Goal: Communication & Community: Answer question/provide support

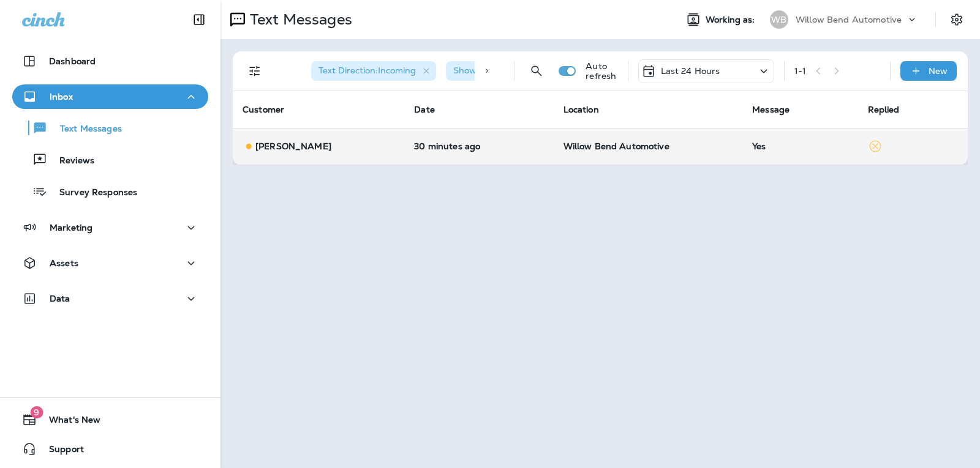
click at [694, 153] on td "Willow Bend Automotive" at bounding box center [648, 146] width 189 height 37
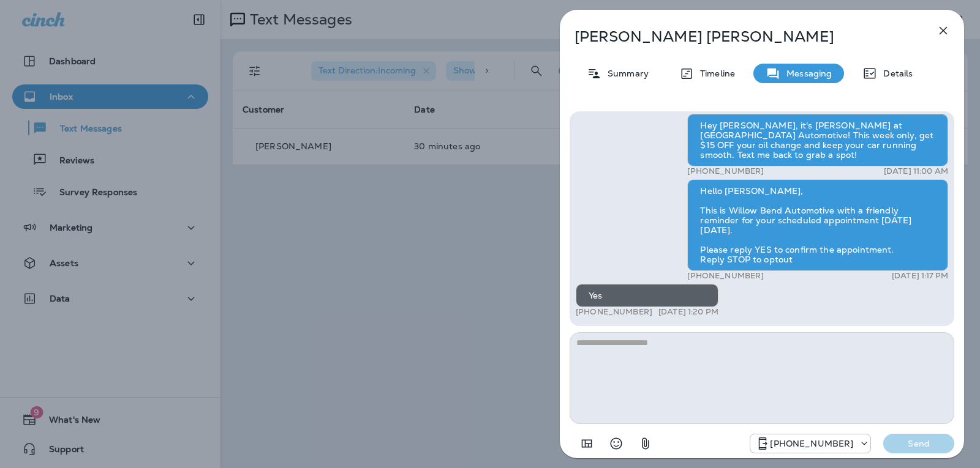
click at [649, 355] on textarea at bounding box center [762, 379] width 385 height 92
type textarea "**********"
click at [900, 440] on p "Send" at bounding box center [918, 443] width 51 height 11
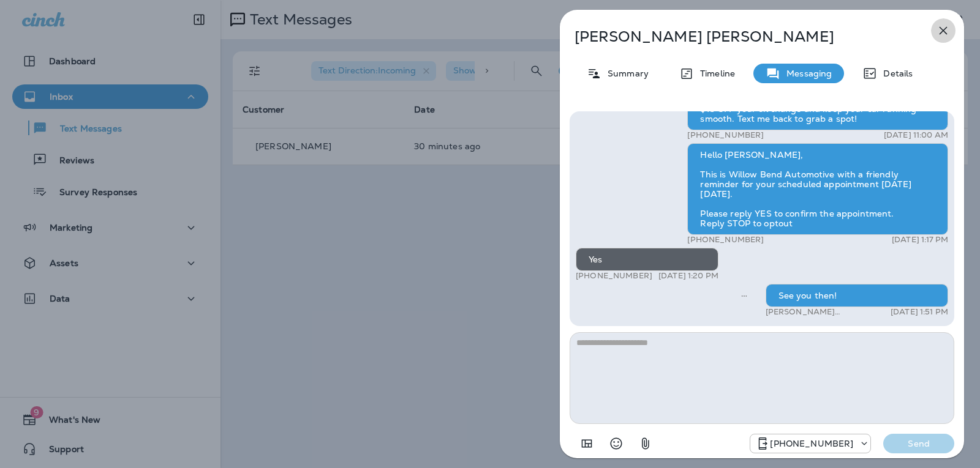
click at [947, 34] on icon "button" at bounding box center [943, 31] width 8 height 8
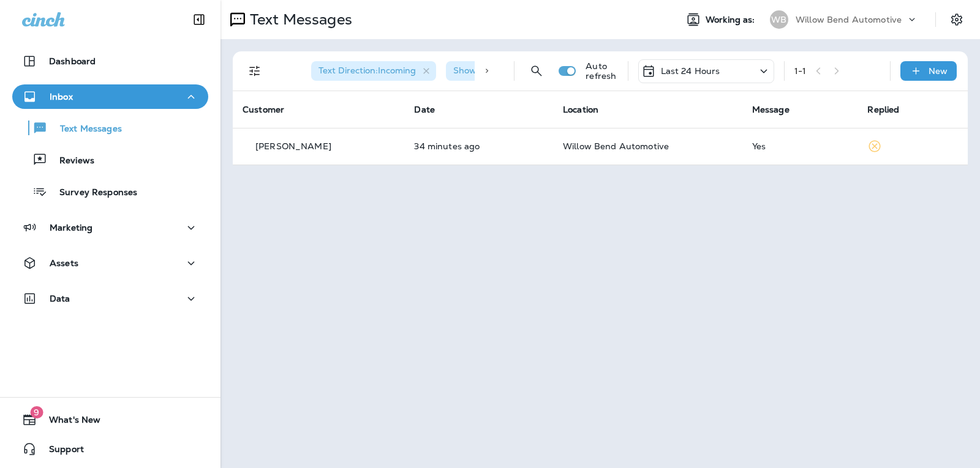
click at [721, 67] on div "Last 24 Hours" at bounding box center [706, 71] width 136 height 24
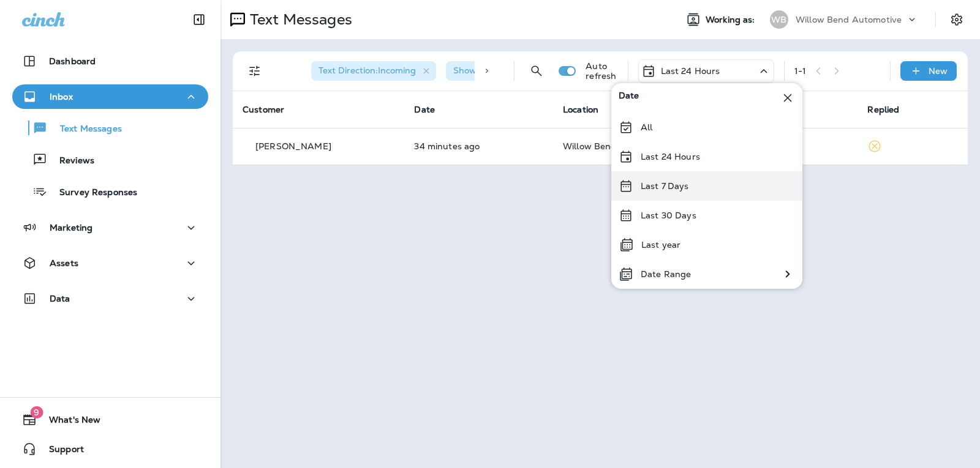
click at [695, 178] on div "Last 7 Days" at bounding box center [706, 185] width 191 height 29
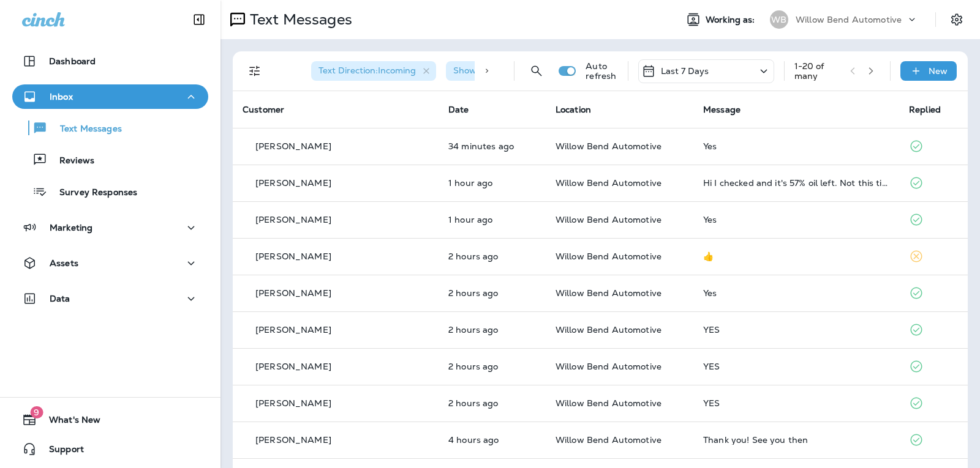
click at [698, 75] on p "Last 7 Days" at bounding box center [685, 71] width 48 height 10
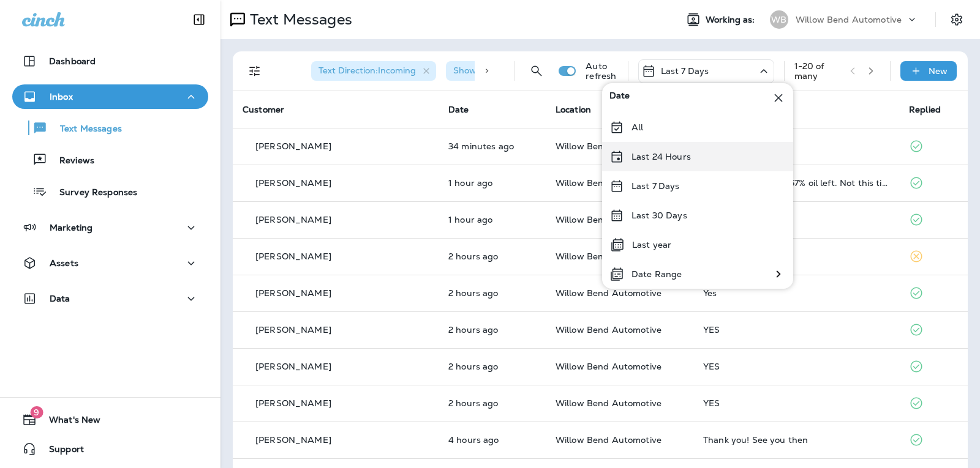
click at [674, 149] on div "Last 24 Hours" at bounding box center [697, 156] width 191 height 29
